Goal: Check status: Check status

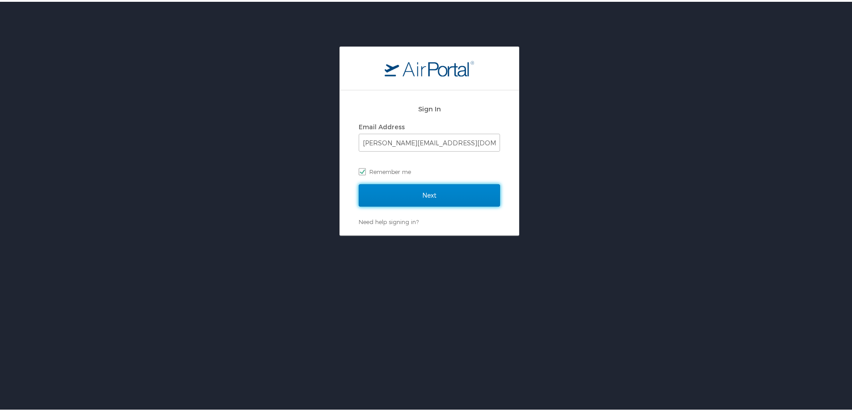
click at [441, 190] on input "Next" at bounding box center [429, 193] width 141 height 22
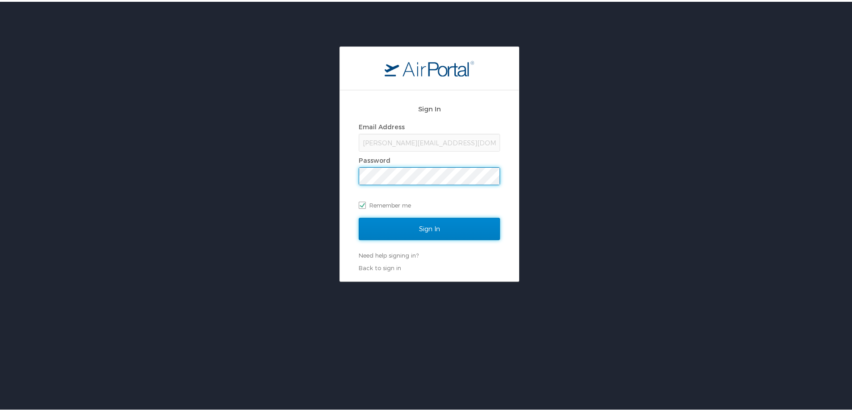
click at [428, 224] on input "Sign In" at bounding box center [429, 227] width 141 height 22
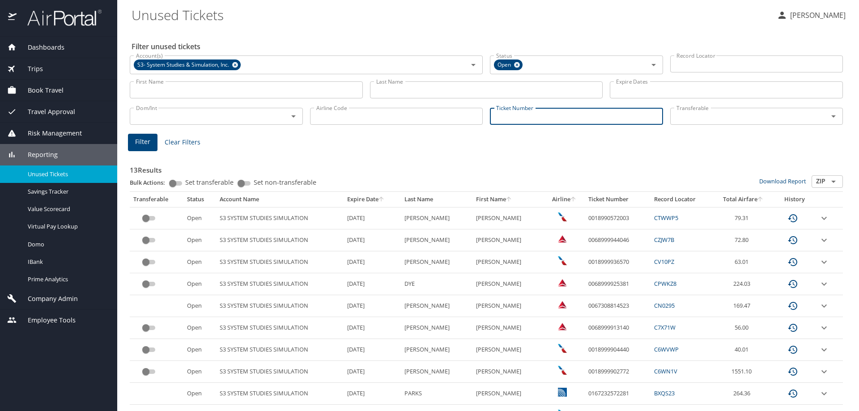
click at [517, 118] on input "Ticket Number" at bounding box center [576, 116] width 173 height 17
paste input "0167307223823"
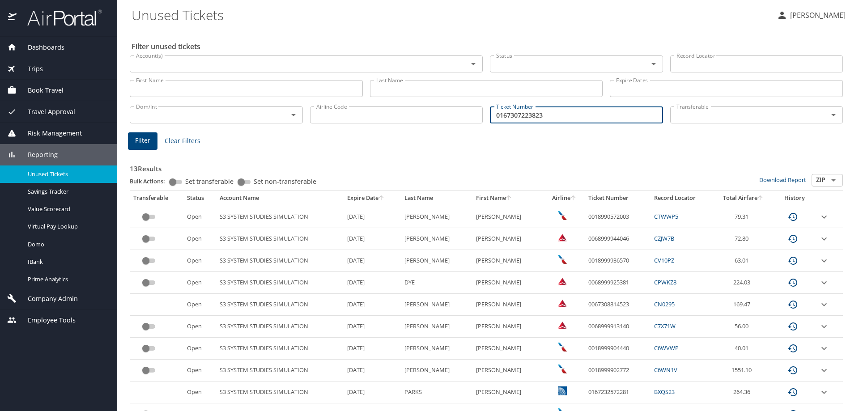
type input "0167307223823"
click at [141, 137] on span "Filter" at bounding box center [142, 140] width 15 height 11
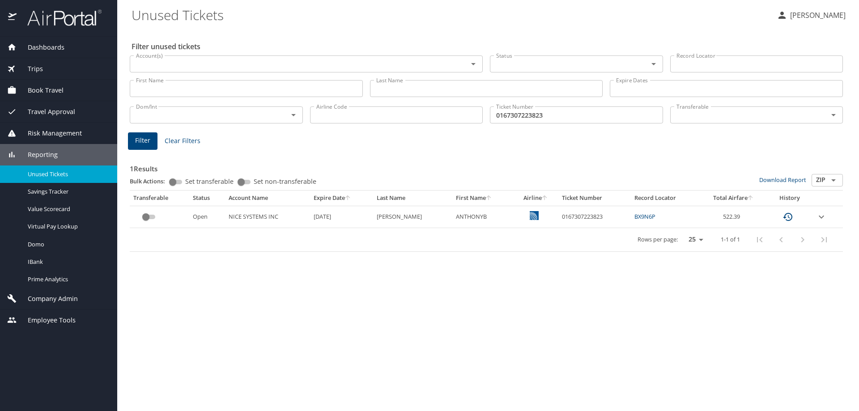
click at [821, 215] on icon "expand row" at bounding box center [821, 217] width 11 height 11
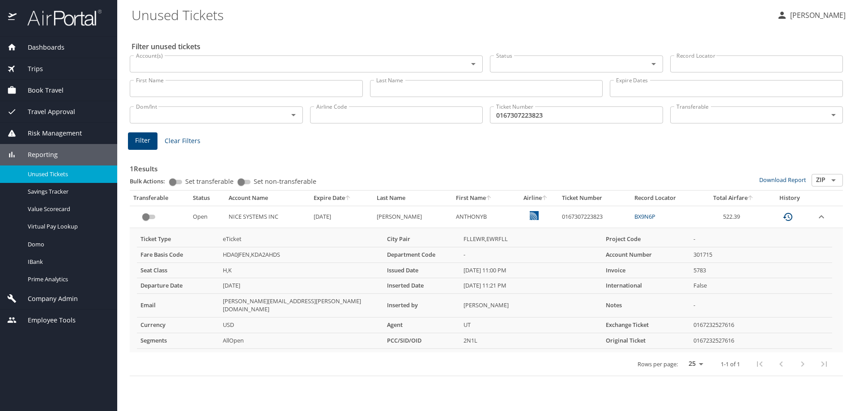
click at [820, 215] on icon "expand row" at bounding box center [821, 217] width 11 height 11
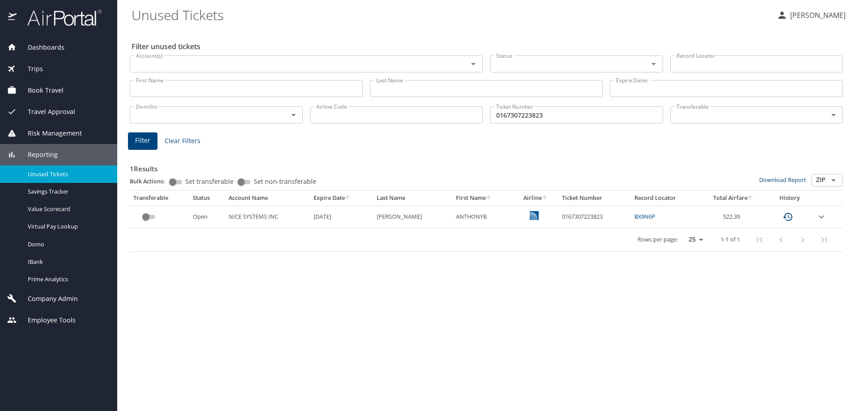
click at [568, 220] on td "0167307223823" at bounding box center [594, 217] width 72 height 22
click at [569, 216] on td "0167307223823" at bounding box center [594, 217] width 72 height 22
click at [821, 219] on icon "expand row" at bounding box center [821, 217] width 11 height 11
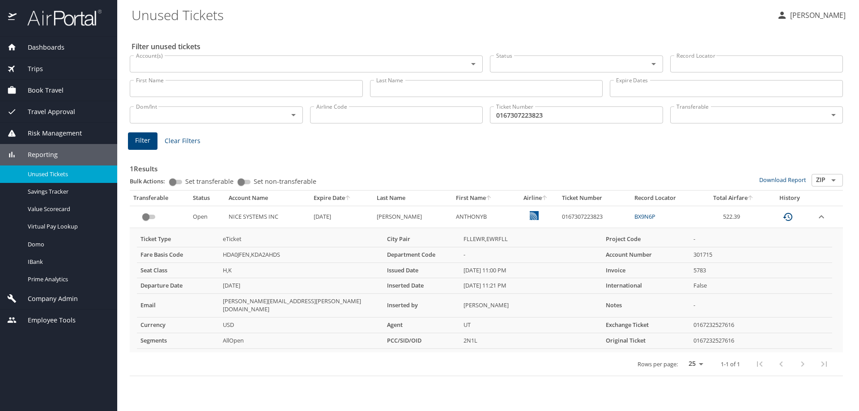
click at [407, 46] on h2 "Filter unused tickets" at bounding box center [487, 46] width 713 height 14
